Goal: Go to known website: Go to known website

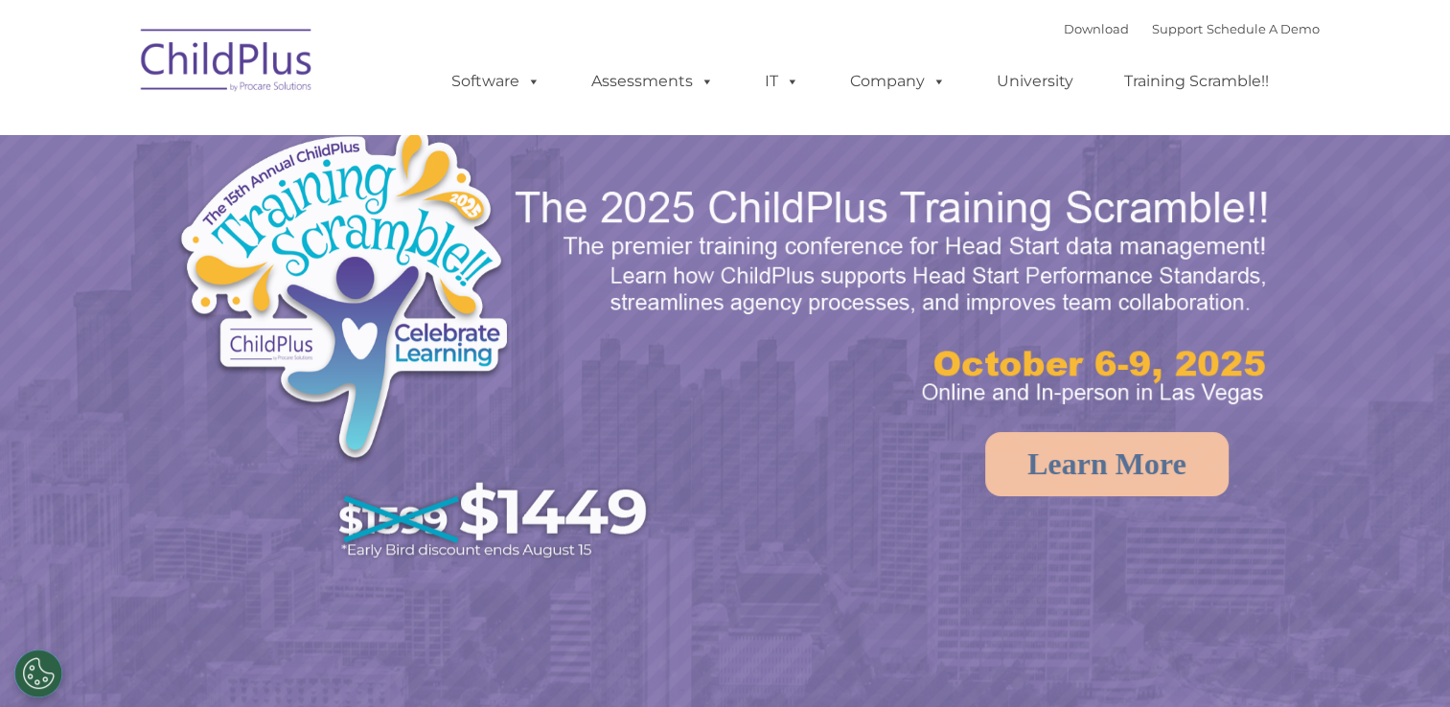
select select "MEDIUM"
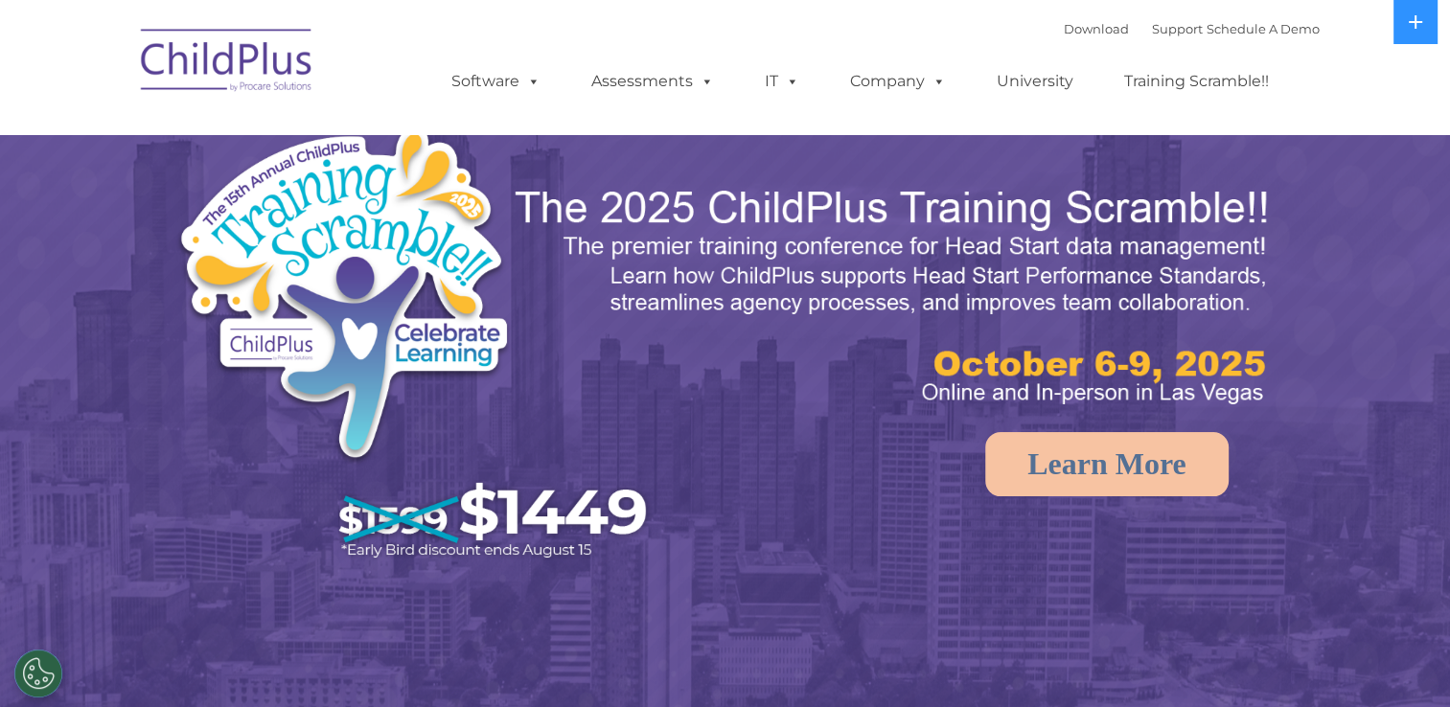
select select "MEDIUM"
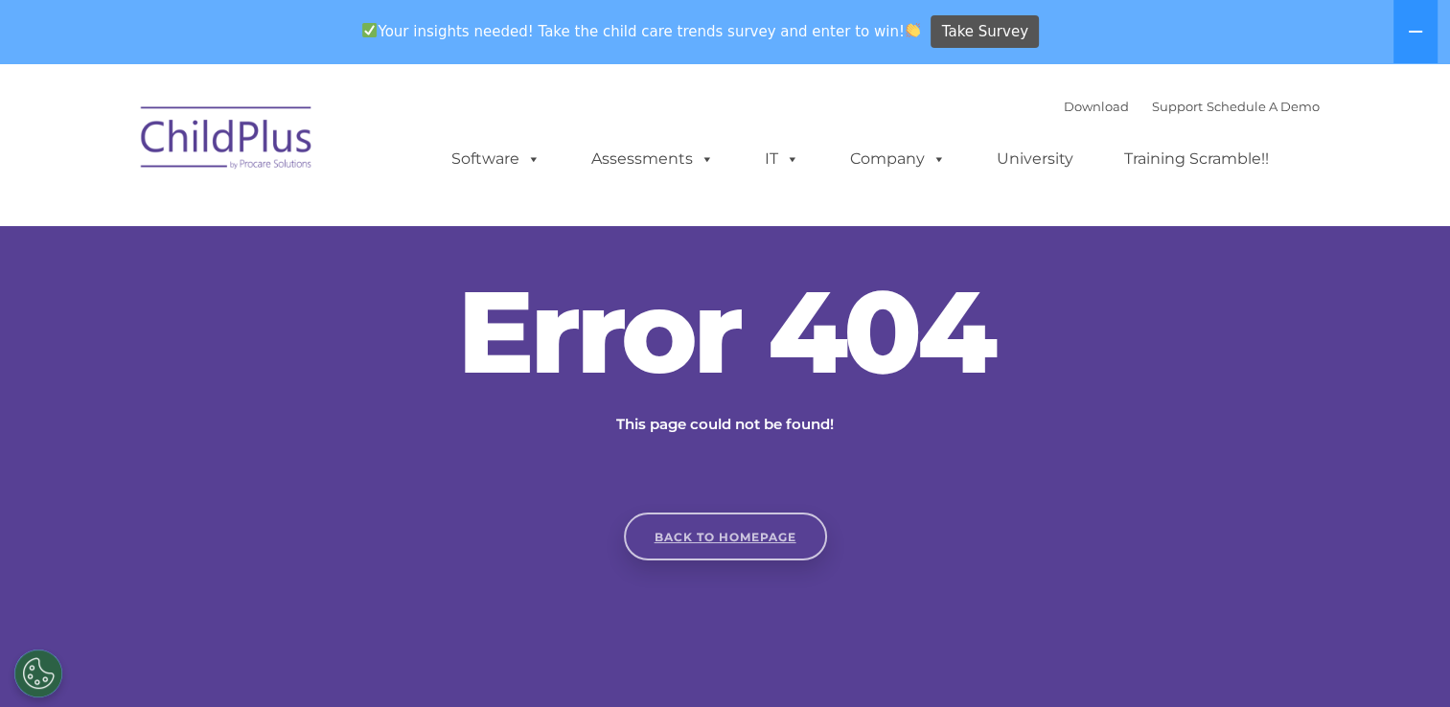
click at [717, 531] on link "Back to homepage" at bounding box center [725, 537] width 203 height 48
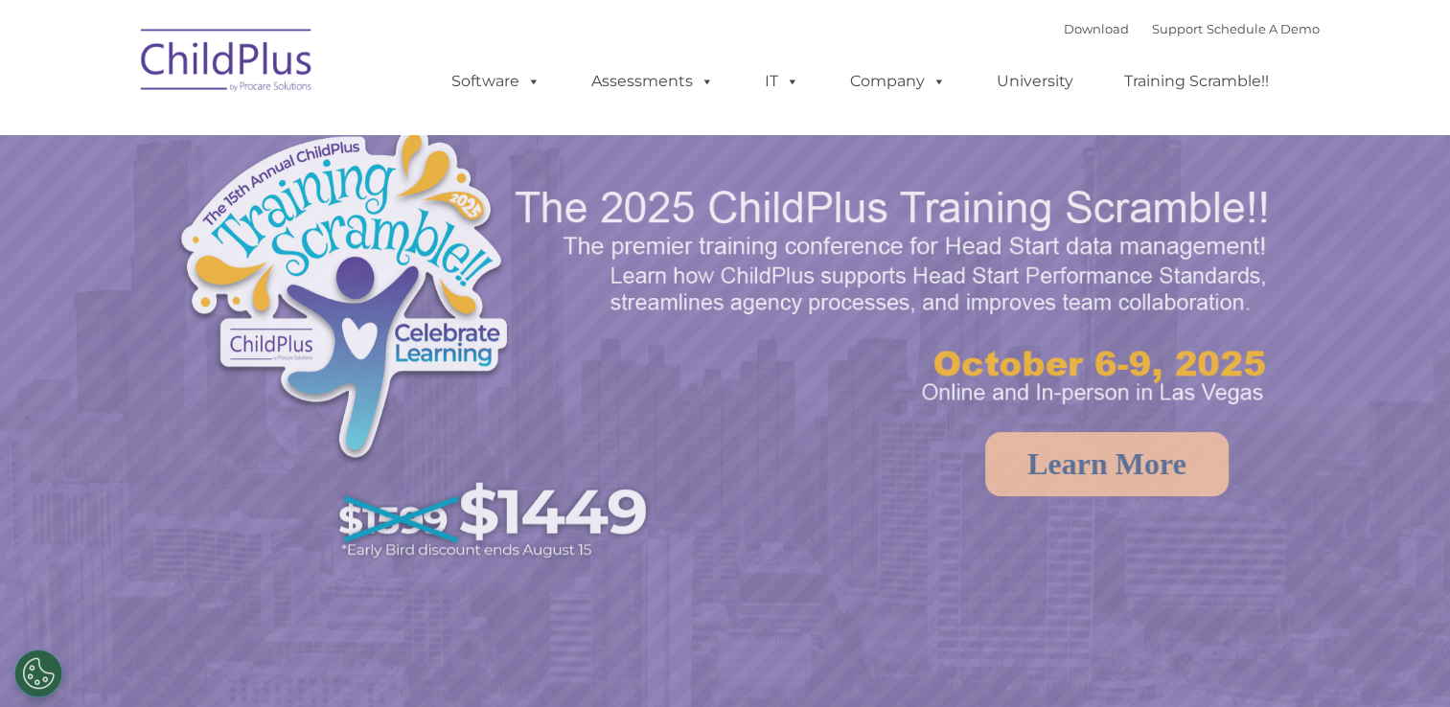
select select "MEDIUM"
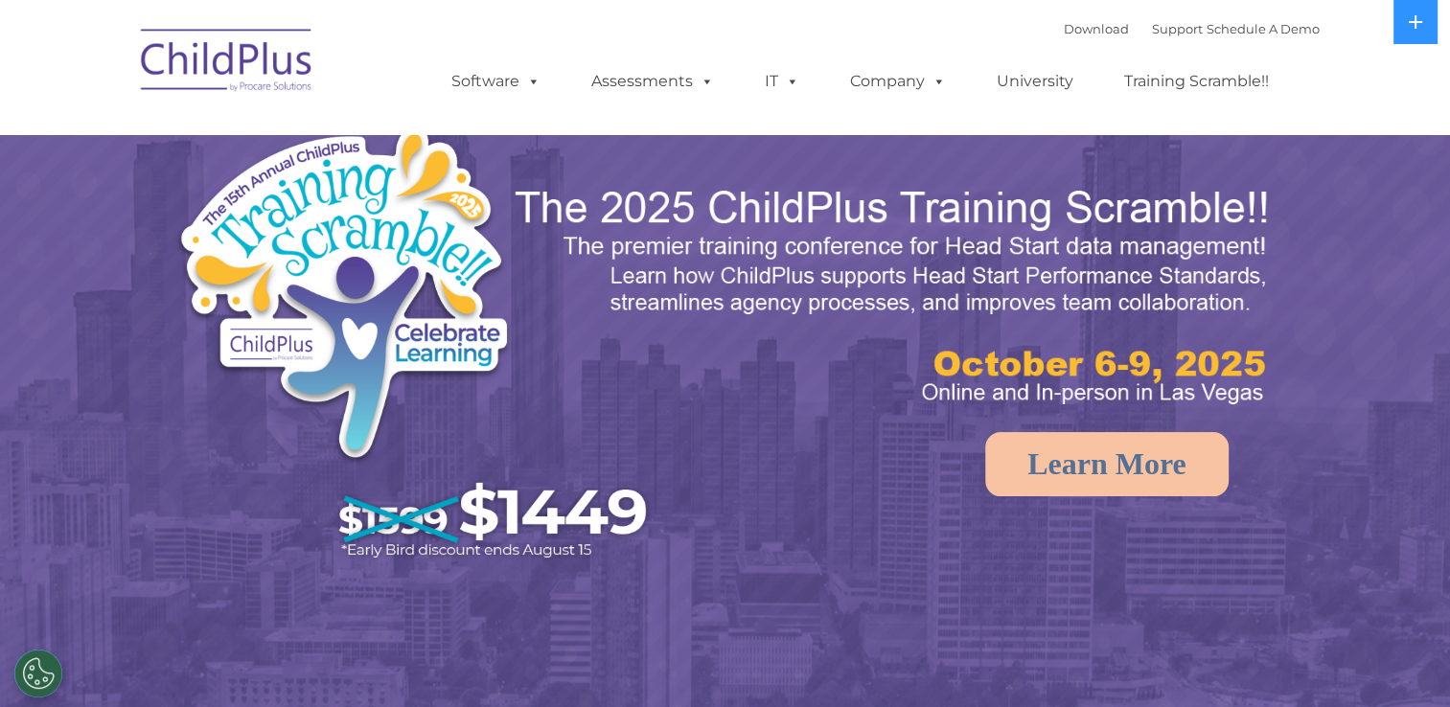
select select "MEDIUM"
